Goal: Information Seeking & Learning: Find specific page/section

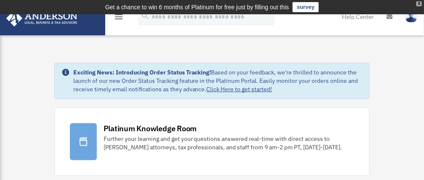
click at [420, 4] on div "X" at bounding box center [418, 3] width 5 height 5
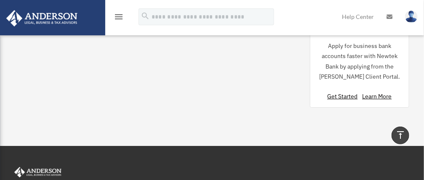
scroll to position [891, 0]
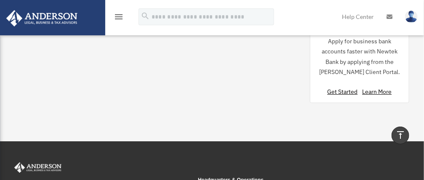
click at [400, 134] on icon "vertical_align_top" at bounding box center [400, 135] width 10 height 10
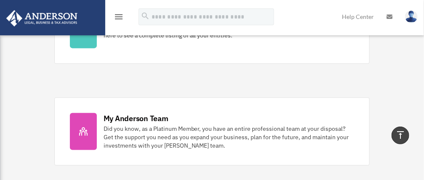
scroll to position [0, 0]
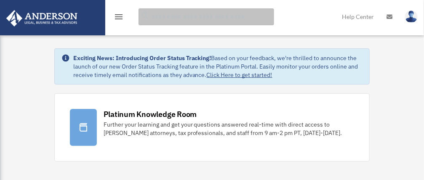
click at [167, 15] on input "search" at bounding box center [205, 16] width 135 height 17
type input "**********"
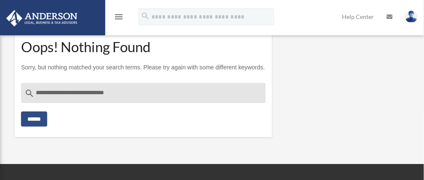
click at [120, 16] on icon "menu" at bounding box center [119, 17] width 10 height 10
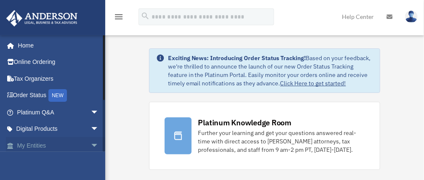
click at [90, 144] on span "arrow_drop_down" at bounding box center [98, 145] width 17 height 17
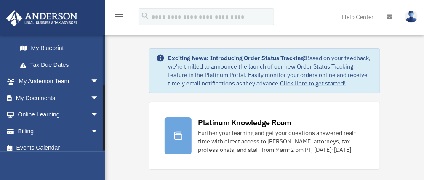
scroll to position [186, 0]
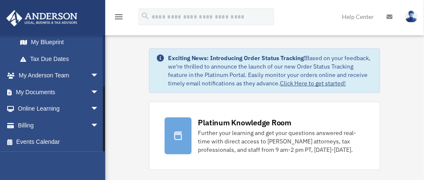
drag, startPoint x: 104, startPoint y: 94, endPoint x: 110, endPoint y: 150, distance: 56.3
click at [90, 91] on span "arrow_drop_down" at bounding box center [98, 92] width 17 height 17
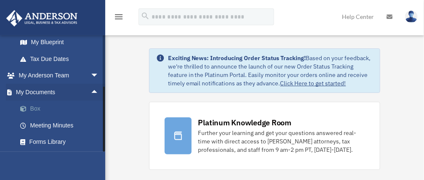
click at [36, 108] on link "Box" at bounding box center [62, 109] width 100 height 17
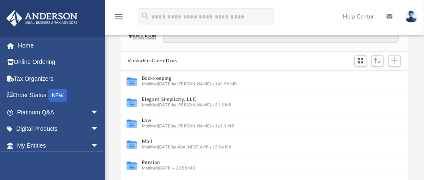
scroll to position [51, 0]
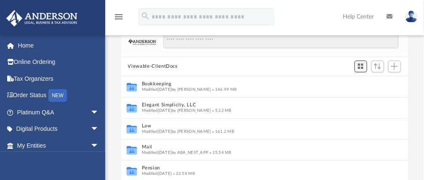
click at [361, 66] on span "Switch to Grid View" at bounding box center [360, 66] width 7 height 7
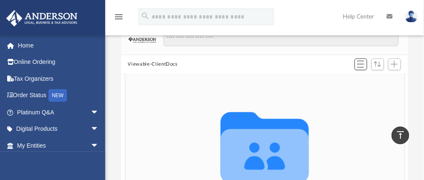
scroll to position [29, 0]
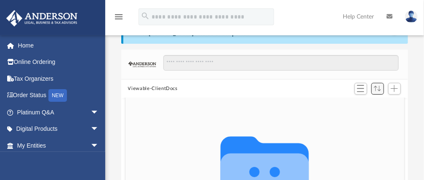
click at [379, 90] on span "Sort" at bounding box center [377, 88] width 7 height 5
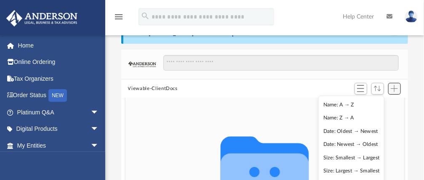
click at [395, 89] on span "Add" at bounding box center [393, 88] width 7 height 7
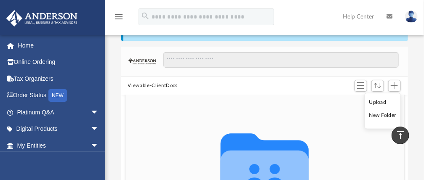
scroll to position [0, 0]
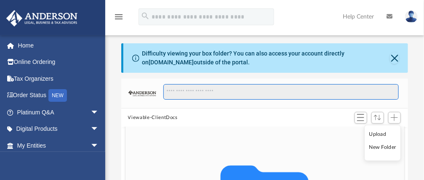
click at [181, 92] on input "Search files and folders" at bounding box center [280, 92] width 235 height 16
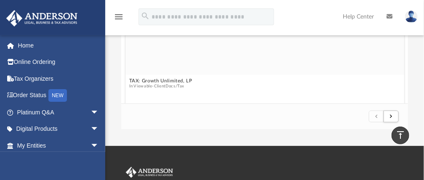
scroll to position [196, 0]
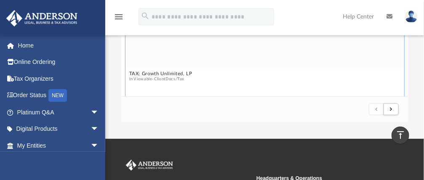
type input "**********"
click at [151, 68] on figcaption "TAX: Growth Unlimited, LP In Viewable-ClientDocs / Tax" at bounding box center [264, 79] width 279 height 22
click at [42, 79] on link "Tax Organizers" at bounding box center [59, 78] width 106 height 17
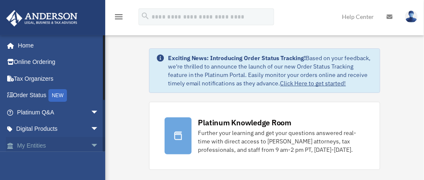
click at [90, 146] on span "arrow_drop_down" at bounding box center [98, 145] width 17 height 17
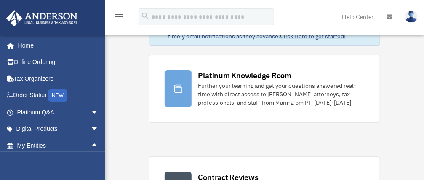
scroll to position [66, 0]
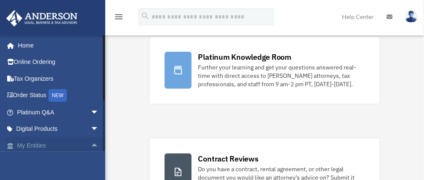
click at [12, 146] on span at bounding box center [14, 146] width 5 height 6
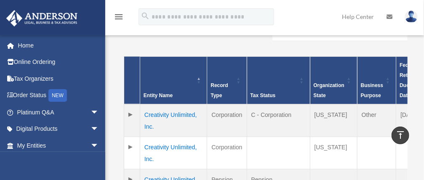
scroll to position [190, 0]
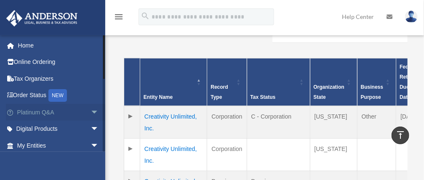
click at [90, 112] on span "arrow_drop_down" at bounding box center [98, 112] width 17 height 17
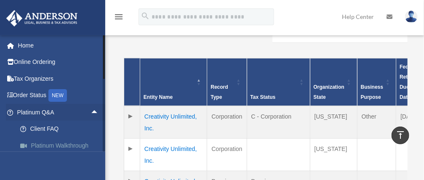
click at [62, 145] on link "Platinum Walkthrough" at bounding box center [62, 145] width 100 height 17
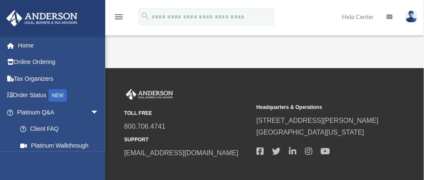
scroll to position [231, 0]
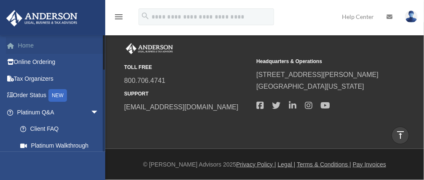
click at [32, 47] on link "Home" at bounding box center [59, 45] width 106 height 17
